Goal: Transaction & Acquisition: Obtain resource

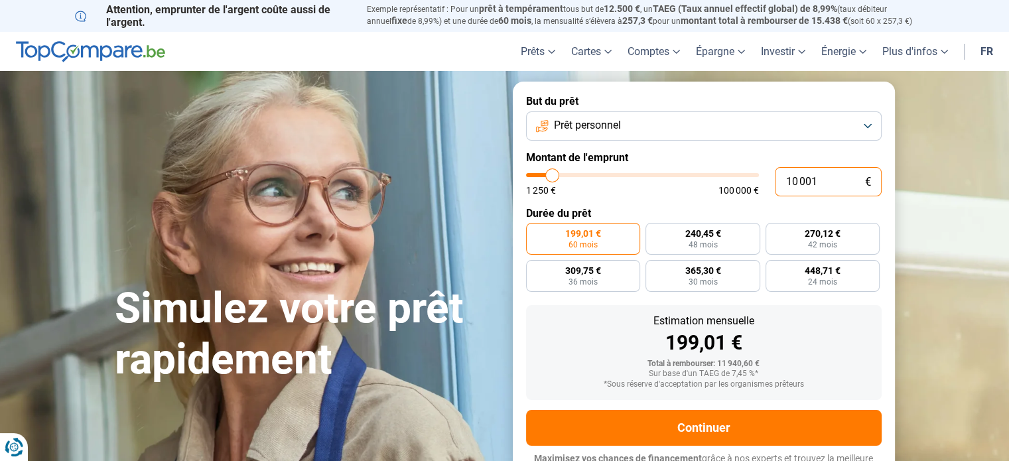
click at [798, 183] on input "10 001" at bounding box center [828, 181] width 107 height 29
type input "4"
type input "1250"
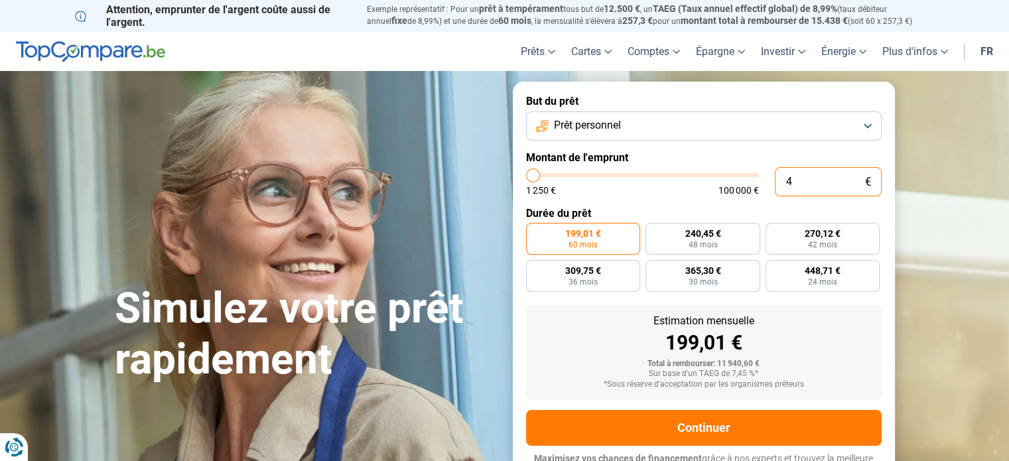
type input "45"
type input "1250"
type input "450"
type input "1250"
type input "4 500"
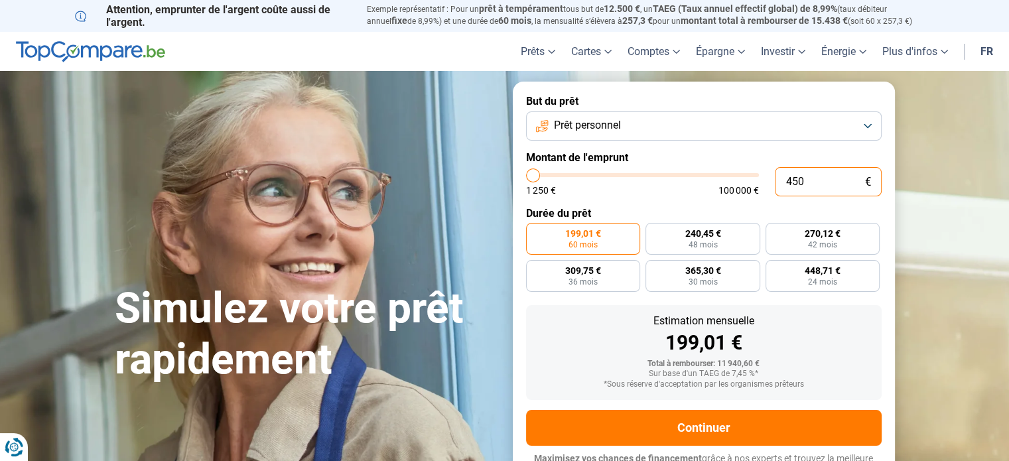
type input "4500"
type input "4 500"
radio input "true"
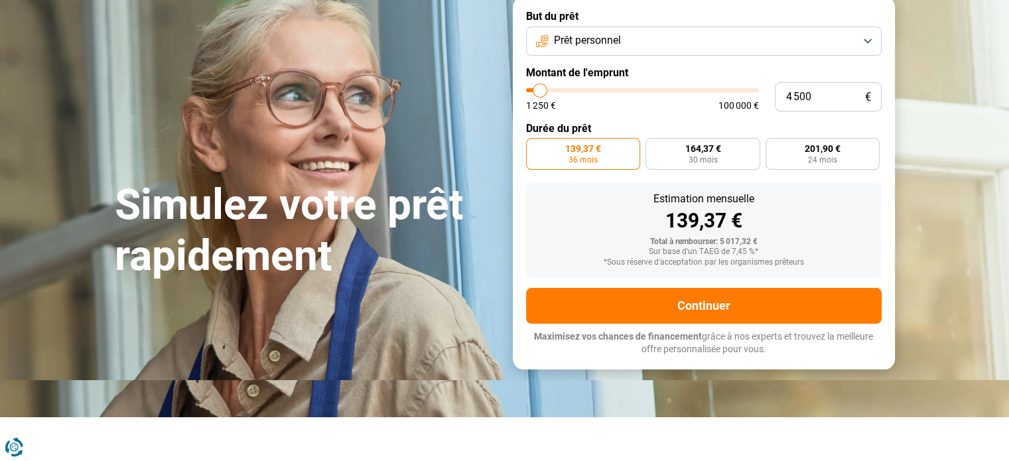
scroll to position [110, 0]
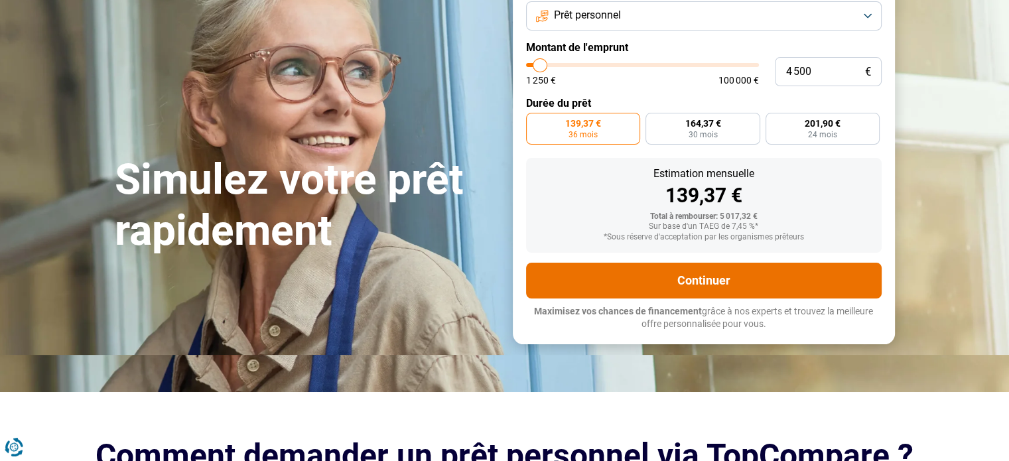
click at [719, 288] on button "Continuer" at bounding box center [703, 281] width 355 height 36
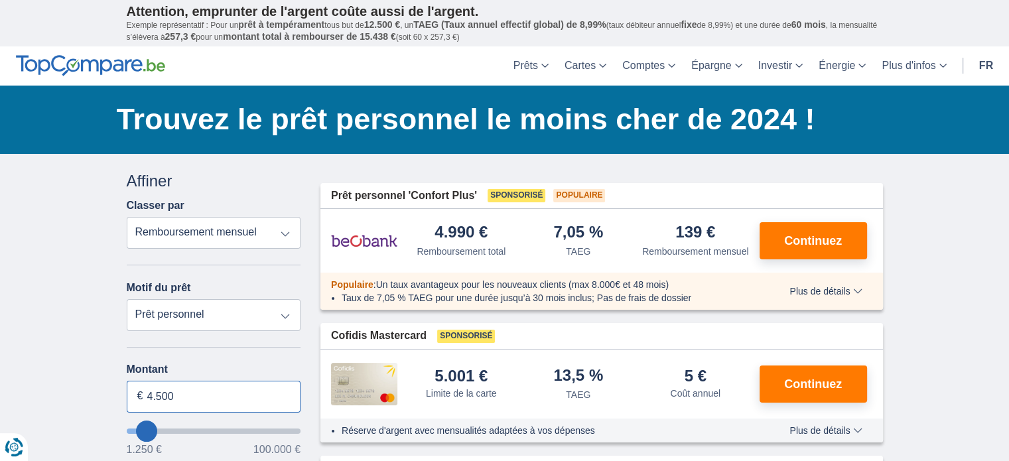
drag, startPoint x: 223, startPoint y: 396, endPoint x: 101, endPoint y: 403, distance: 121.5
type input "3.500"
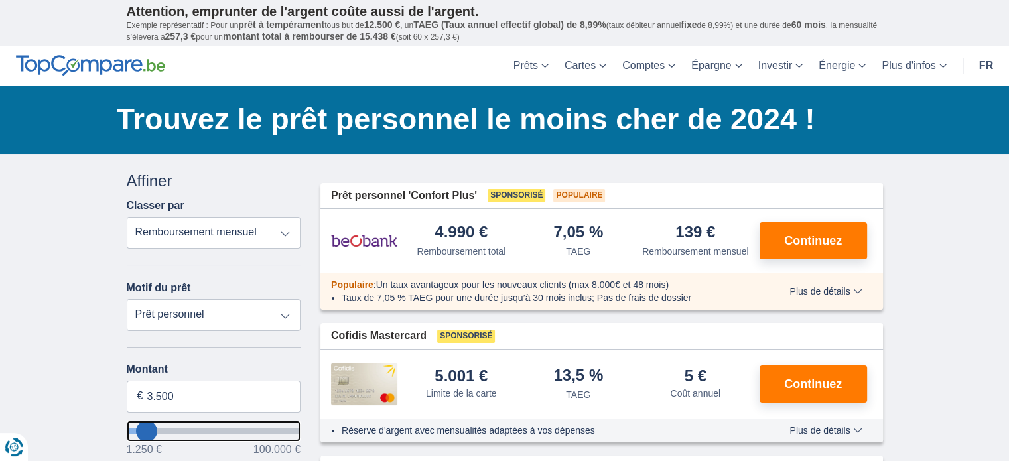
type input "3250"
select select "30"
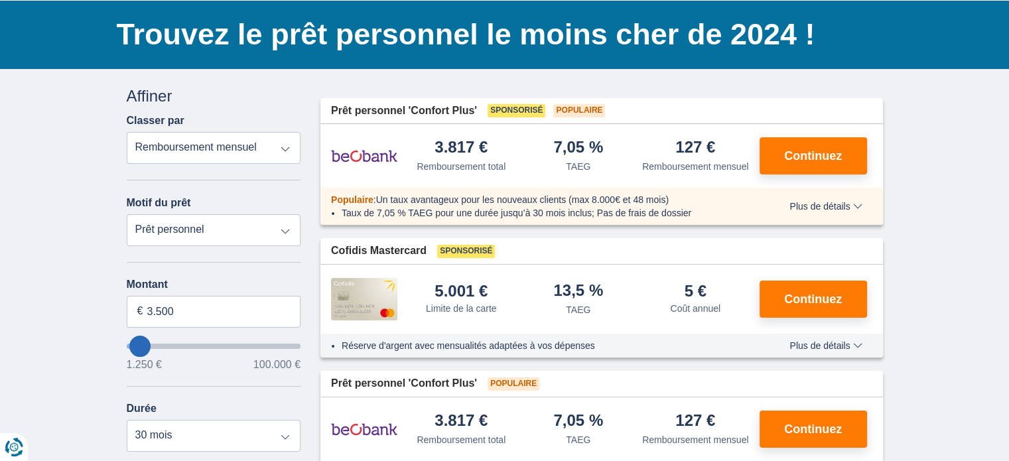
scroll to position [110, 0]
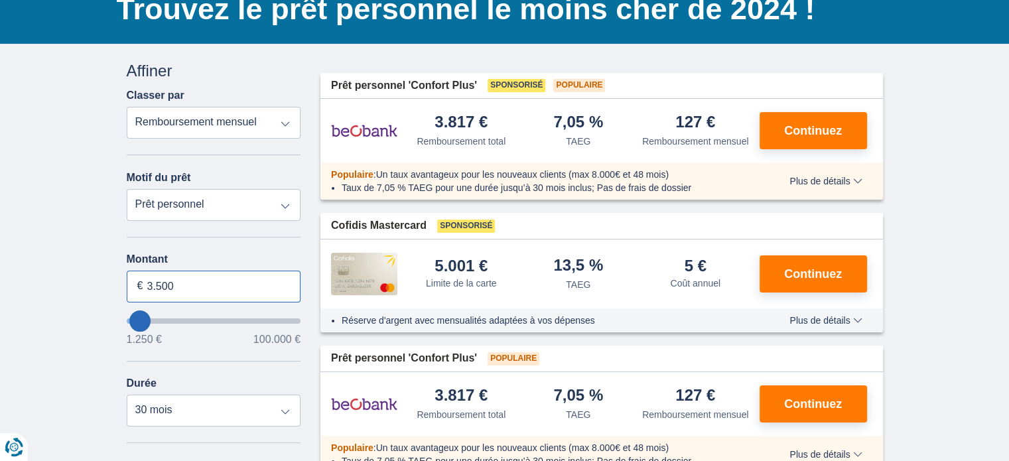
click at [194, 286] on input "3.500" at bounding box center [214, 287] width 174 height 32
type input "3.000"
type input "3250"
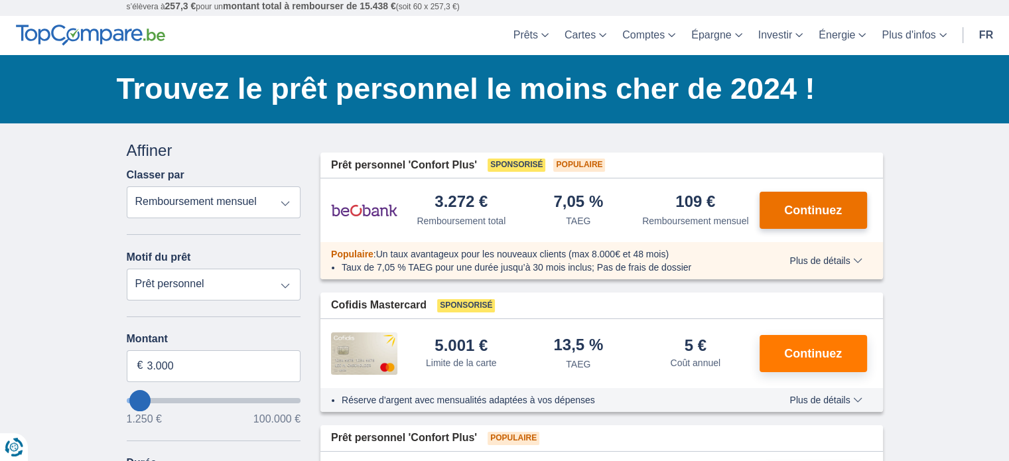
scroll to position [0, 0]
